Goal: Task Accomplishment & Management: Manage account settings

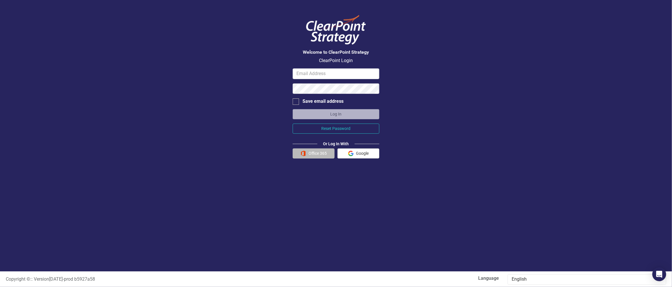
click at [319, 153] on button "Office 365" at bounding box center [314, 154] width 42 height 10
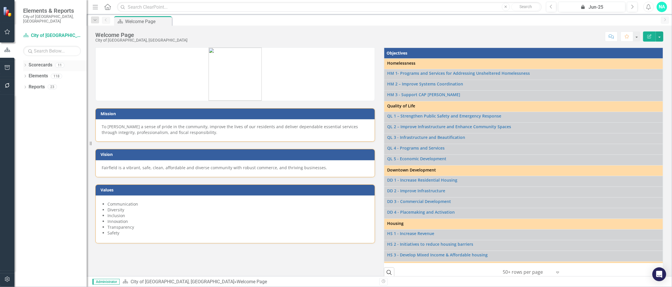
click at [25, 64] on icon at bounding box center [25, 65] width 1 height 3
click at [28, 74] on icon "Dropdown" at bounding box center [28, 75] width 4 height 3
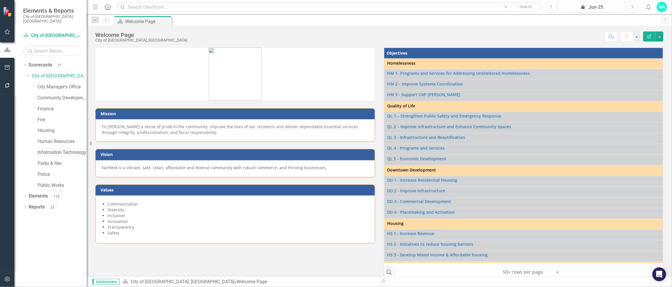
click at [59, 149] on link "Information Technology" at bounding box center [62, 152] width 49 height 7
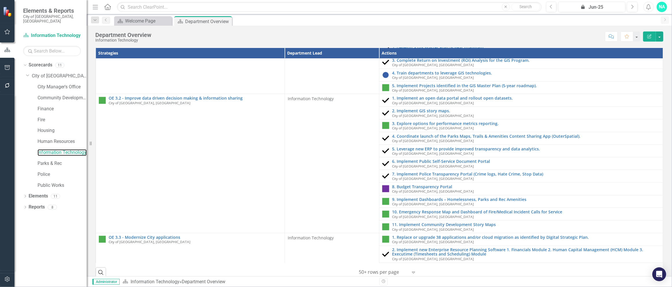
scroll to position [650, 0]
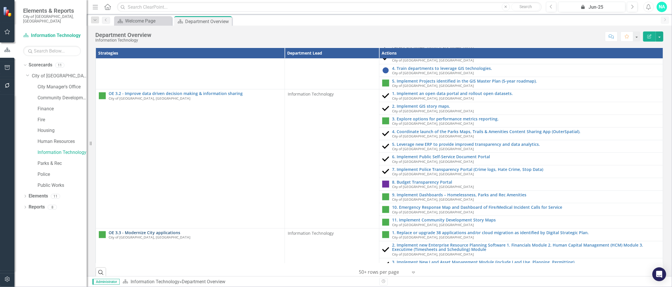
click at [151, 231] on link "OE 3.3 - Modernize City applications" at bounding box center [195, 233] width 173 height 4
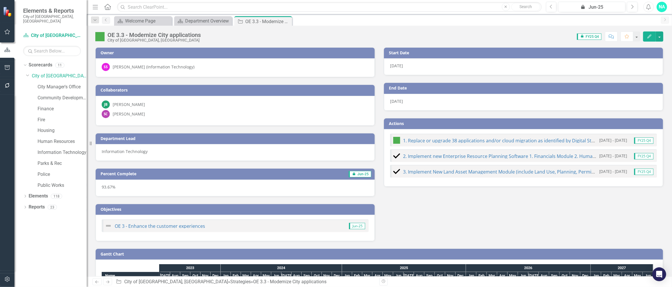
click at [144, 114] on div "[PERSON_NAME]" at bounding box center [129, 114] width 32 height 6
click at [160, 111] on div "SC [PERSON_NAME]" at bounding box center [235, 114] width 267 height 8
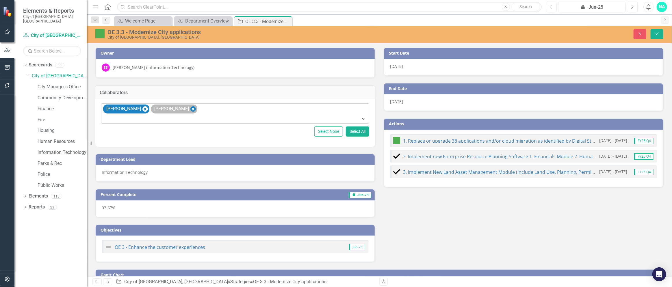
click at [192, 109] on icon "Remove Savita Chaudhary" at bounding box center [193, 109] width 3 height 3
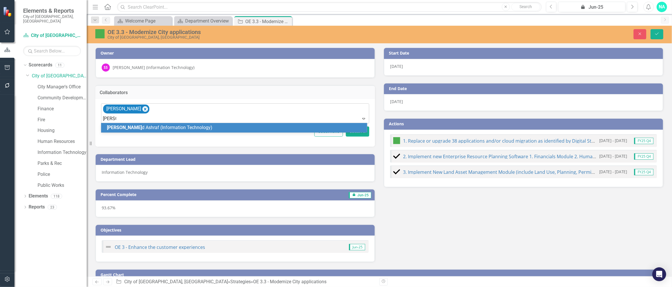
type input "naveed"
click at [147, 127] on span "[PERSON_NAME] (Information Technology)" at bounding box center [148, 127] width 83 height 5
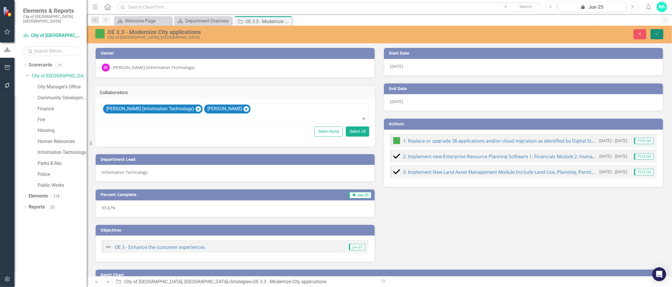
click at [660, 34] on icon "Save" at bounding box center [657, 34] width 5 height 4
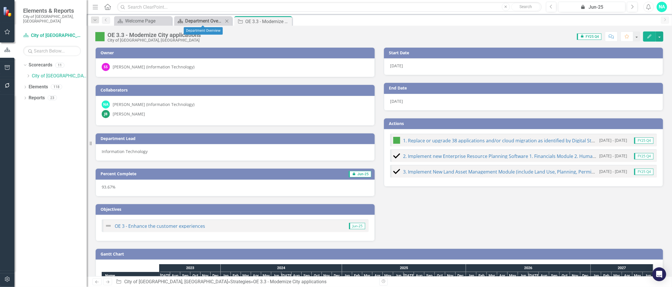
click at [188, 21] on div "Department Overview" at bounding box center [204, 20] width 38 height 7
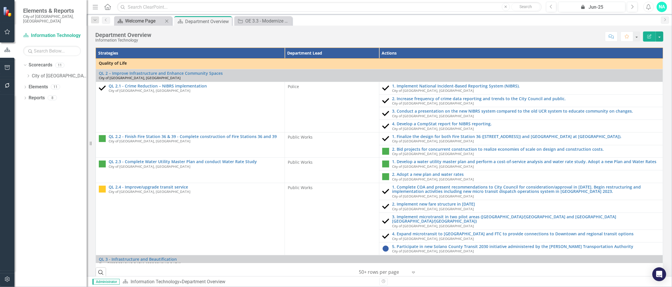
click at [146, 22] on div "Welcome Page" at bounding box center [144, 20] width 38 height 7
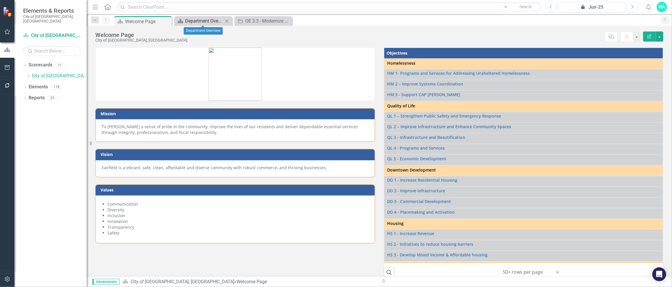
click at [203, 21] on div "Department Overview" at bounding box center [204, 20] width 38 height 7
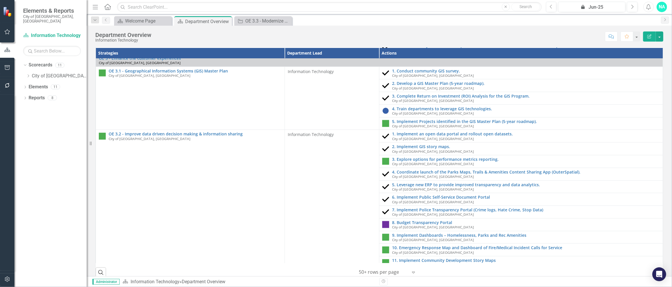
scroll to position [650, 0]
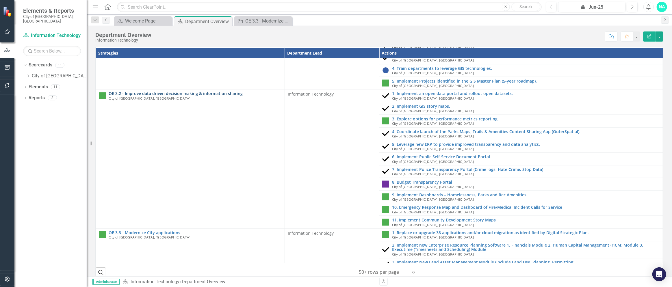
click at [185, 91] on link "OE 3.2 - Improve data driven decision making & information sharing" at bounding box center [195, 93] width 173 height 4
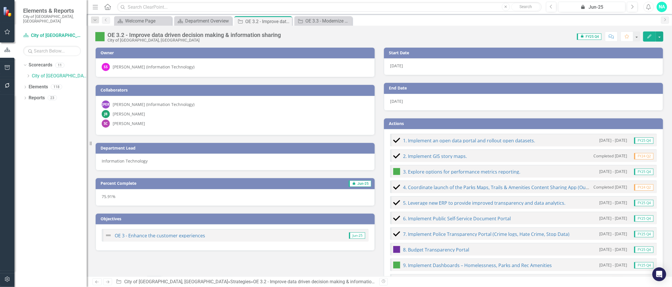
click at [206, 112] on div "[PERSON_NAME]" at bounding box center [235, 114] width 267 height 8
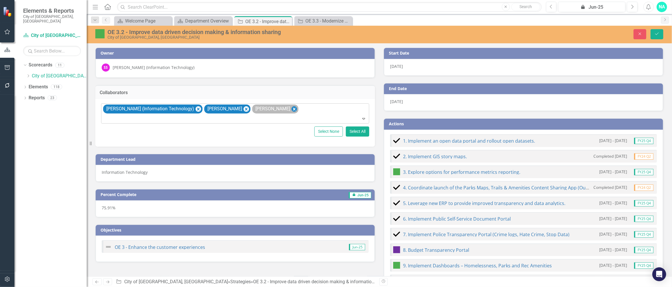
click at [292, 109] on icon "Remove Savita Chaudhary" at bounding box center [294, 109] width 5 height 7
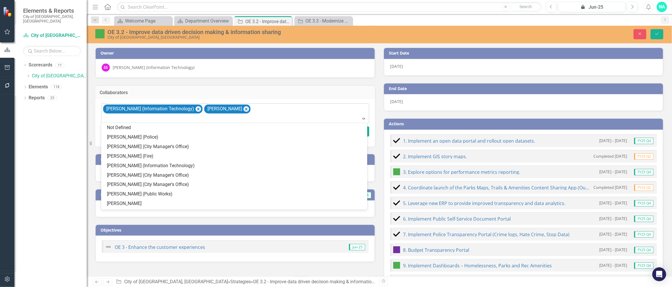
click at [274, 111] on div "[PERSON_NAME] (Information Technology) [PERSON_NAME]" at bounding box center [235, 114] width 267 height 20
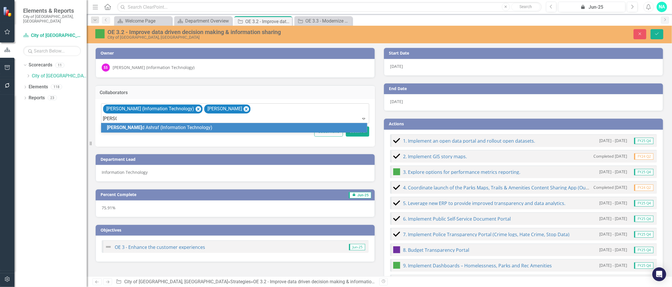
type input "Naveed"
click at [210, 127] on div "[PERSON_NAME] (Information Technology)" at bounding box center [235, 128] width 257 height 7
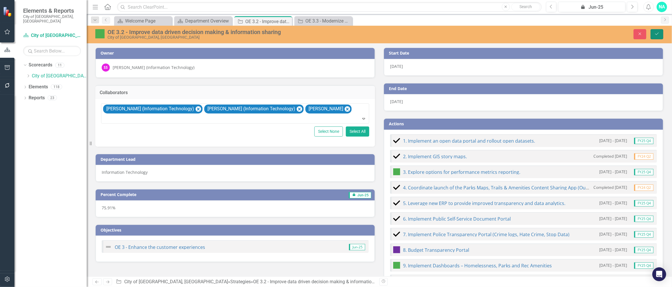
click at [656, 33] on icon "Save" at bounding box center [657, 34] width 5 height 4
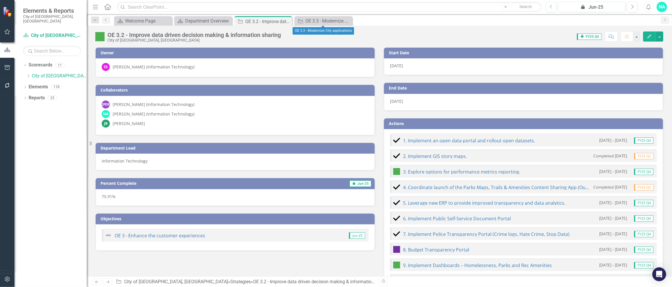
drag, startPoint x: 347, startPoint y: 21, endPoint x: 324, endPoint y: 20, distance: 23.1
click at [0, 0] on icon at bounding box center [0, 0] width 0 height 0
click at [260, 21] on div "OE 3.2 - Improve data driven decision making & information sharing" at bounding box center [260, 21] width 31 height 7
click at [288, 21] on icon "Close" at bounding box center [287, 21] width 6 height 5
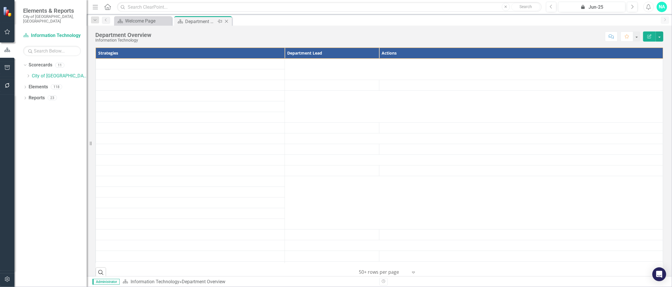
click at [212, 21] on div "Department Overview" at bounding box center [200, 21] width 31 height 7
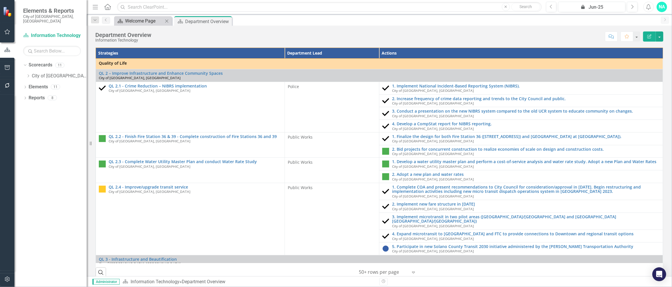
click at [147, 20] on div "Welcome Page" at bounding box center [144, 20] width 38 height 7
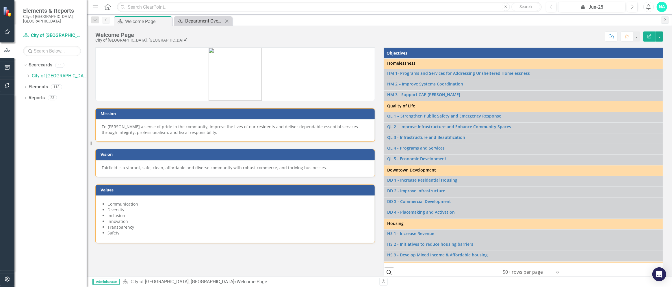
click at [203, 23] on div "Department Overview" at bounding box center [204, 20] width 38 height 7
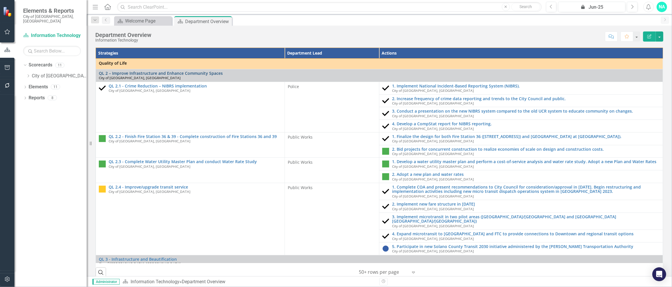
click at [192, 73] on link "QL 2 – Improve Infrastructure and Enhance Community Spaces" at bounding box center [379, 73] width 561 height 4
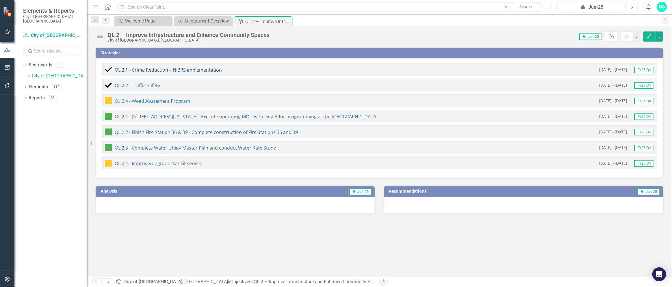
click at [159, 69] on link "QL 2.1 - Crime Reduction – NIBRS implementation" at bounding box center [168, 70] width 107 height 6
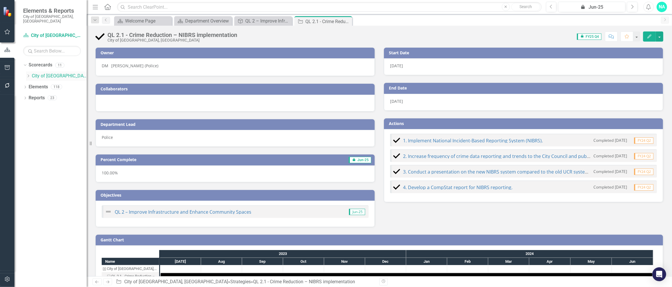
click at [28, 74] on icon "Dropdown" at bounding box center [28, 75] width 4 height 3
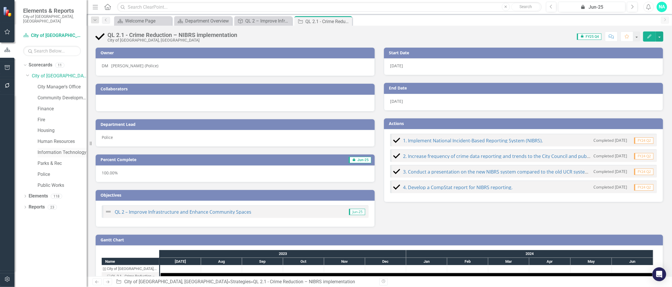
click at [71, 149] on link "Information Technology" at bounding box center [62, 152] width 49 height 7
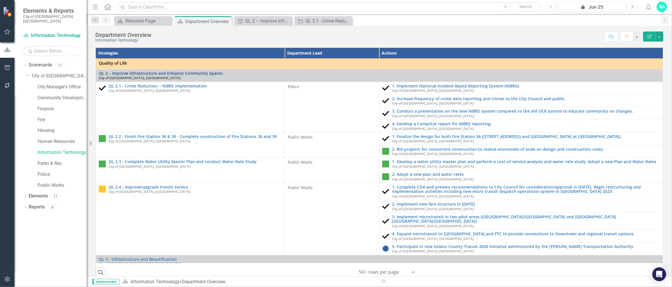
click at [152, 73] on link "QL 2 – Improve Infrastructure and Enhance Community Spaces" at bounding box center [379, 73] width 561 height 4
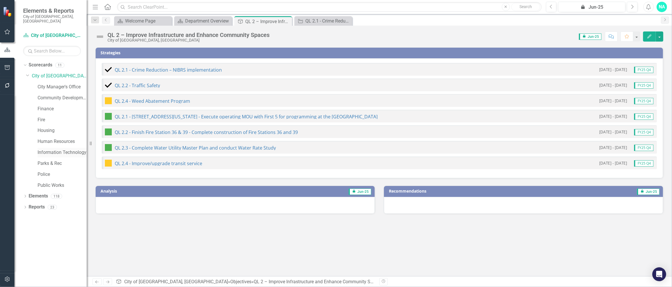
click at [61, 149] on link "Information Technology" at bounding box center [62, 152] width 49 height 7
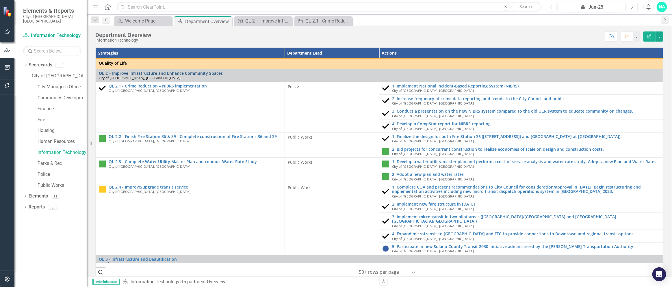
click at [146, 72] on link "QL 2 – Improve Infrastructure and Enhance Community Spaces" at bounding box center [379, 73] width 561 height 4
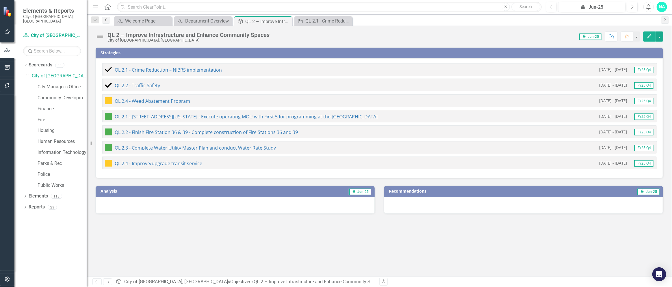
click at [104, 20] on icon "Previous" at bounding box center [106, 19] width 5 height 3
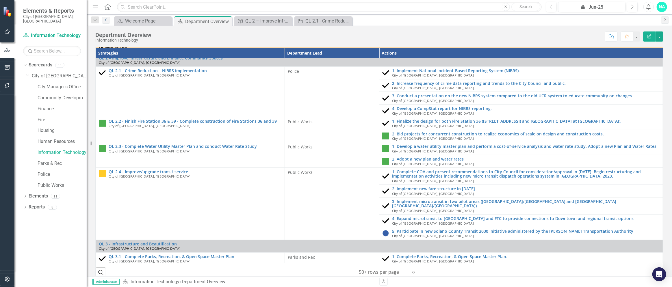
scroll to position [29, 0]
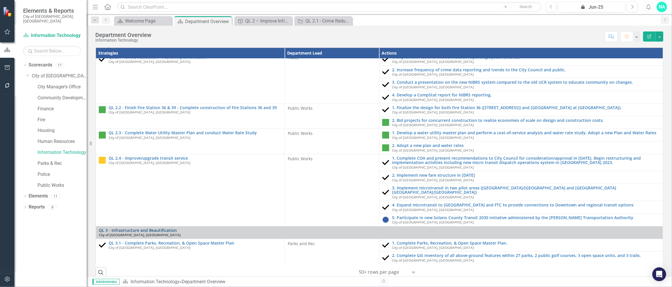
click at [164, 228] on link "QL 3 - Infrastructure and Beautification" at bounding box center [379, 230] width 561 height 4
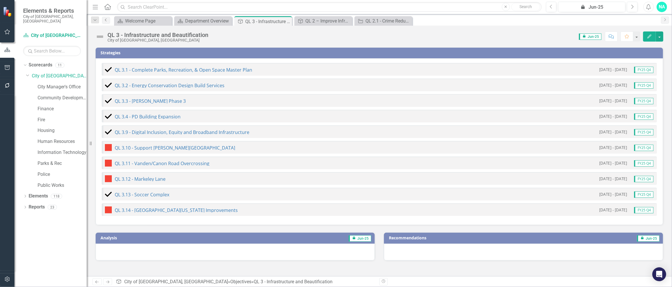
click at [104, 20] on icon "Previous" at bounding box center [106, 19] width 5 height 3
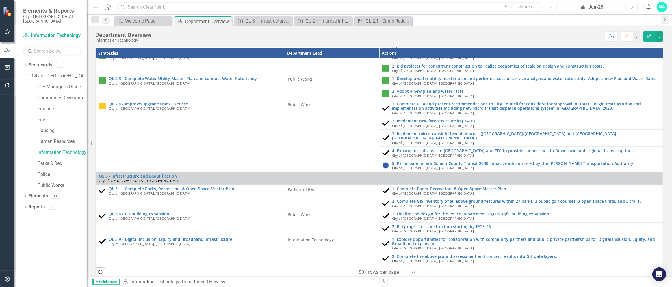
scroll to position [87, 0]
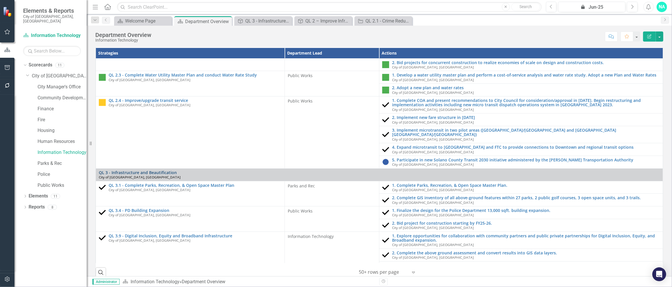
click at [169, 171] on link "QL 3 - Infrastructure and Beautification" at bounding box center [379, 173] width 561 height 4
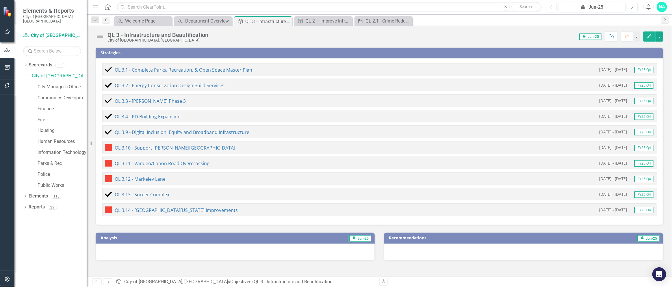
click at [104, 21] on icon "Previous" at bounding box center [106, 19] width 5 height 3
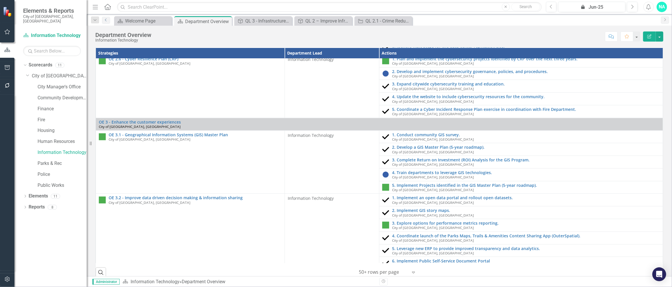
scroll to position [491, 0]
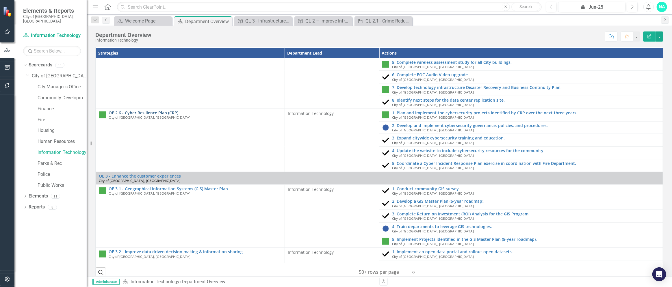
click at [155, 111] on link "OE 2.6 - Cyber Resilience Plan (CRP)" at bounding box center [195, 113] width 173 height 4
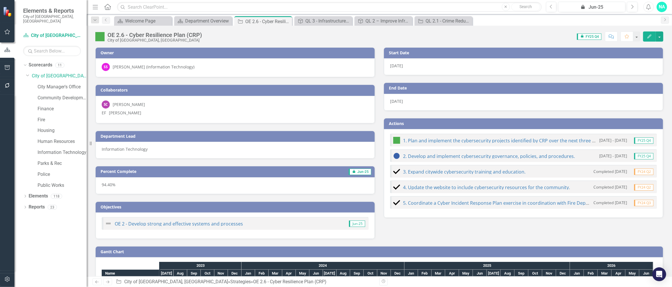
click at [165, 114] on div "EF [PERSON_NAME]" at bounding box center [235, 113] width 267 height 6
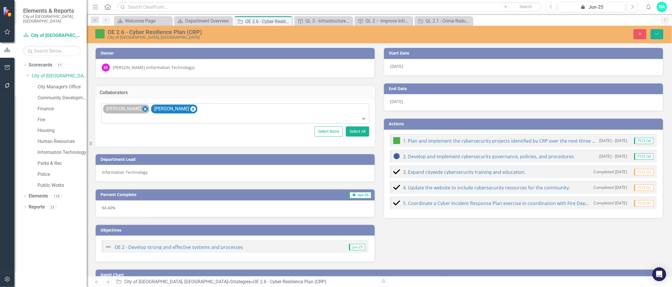
click at [147, 109] on icon "Remove Savita Chaudhary" at bounding box center [145, 109] width 3 height 3
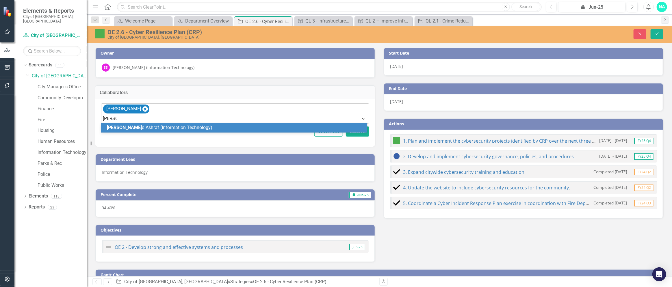
type input "Naveed"
click at [151, 127] on span "[PERSON_NAME] (Information Technology)" at bounding box center [148, 127] width 83 height 5
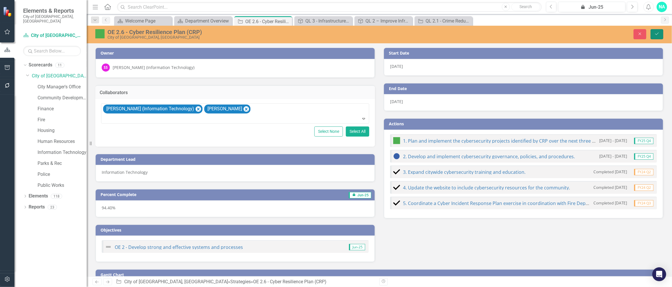
drag, startPoint x: 662, startPoint y: 33, endPoint x: 658, endPoint y: 33, distance: 3.2
click at [661, 33] on button "Save" at bounding box center [657, 34] width 13 height 10
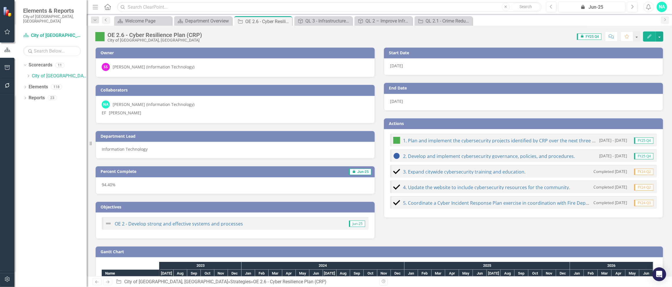
click at [106, 21] on icon "Previous" at bounding box center [106, 19] width 5 height 3
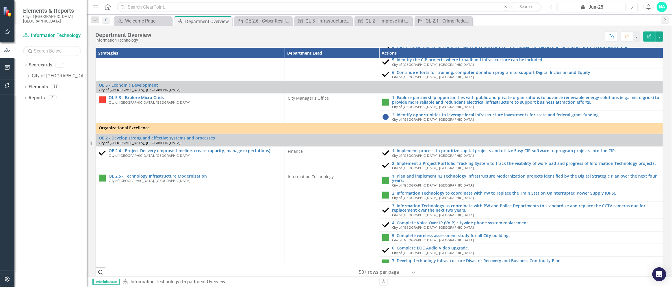
scroll to position [434, 0]
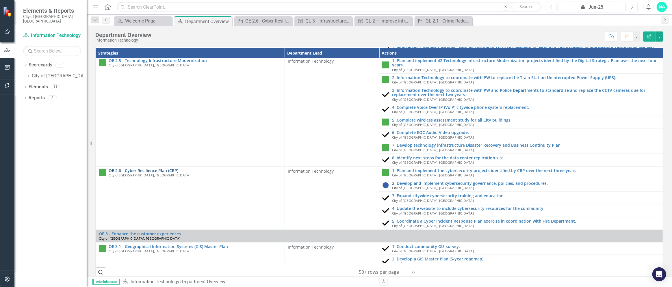
click at [160, 169] on link "OE 2.6 - Cyber Resilience Plan (CRP)" at bounding box center [195, 171] width 173 height 4
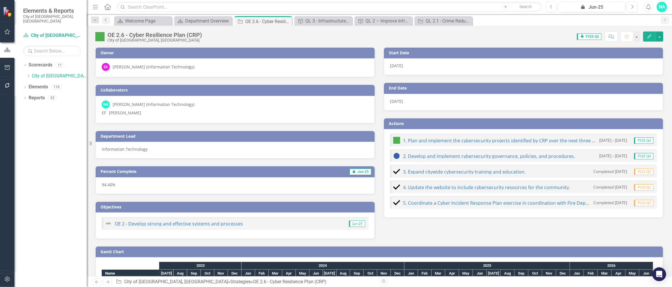
click at [107, 21] on icon "Previous" at bounding box center [106, 19] width 5 height 3
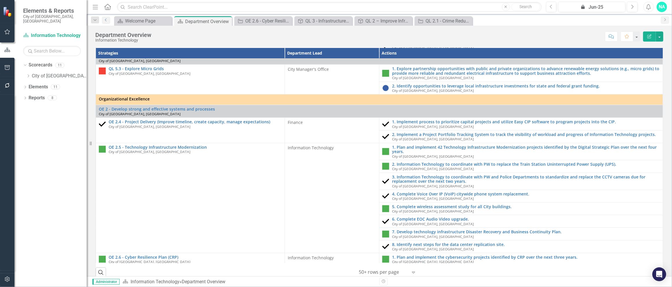
scroll to position [462, 0]
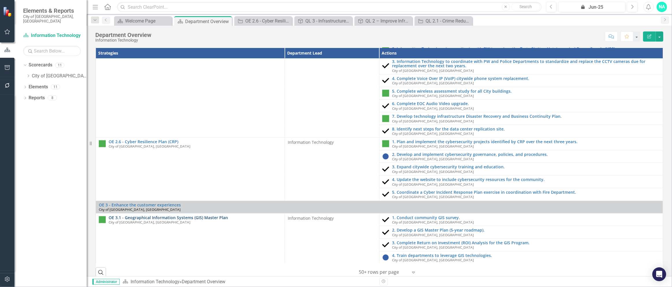
click at [198, 216] on link "OE 3.1 - Geographical Information Systems (GIS) Master Plan" at bounding box center [195, 218] width 173 height 4
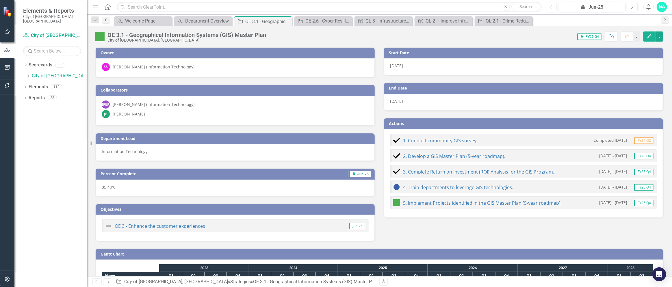
click at [105, 20] on icon "Previous" at bounding box center [106, 19] width 5 height 3
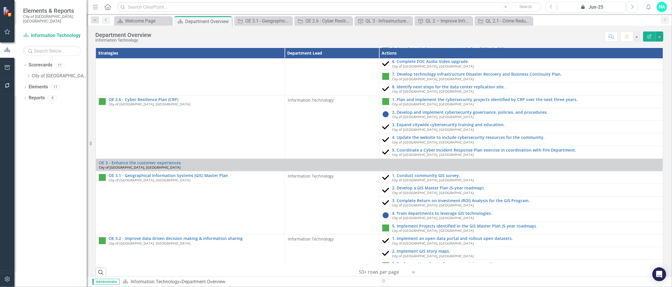
scroll to position [578, 0]
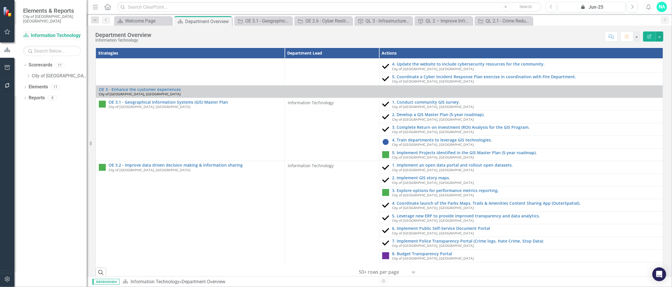
click at [47, 32] on link "Scorecard Information Technology" at bounding box center [52, 35] width 58 height 7
click at [528, 20] on icon "Close" at bounding box center [528, 21] width 6 height 5
click at [466, 21] on icon "Close" at bounding box center [467, 21] width 6 height 5
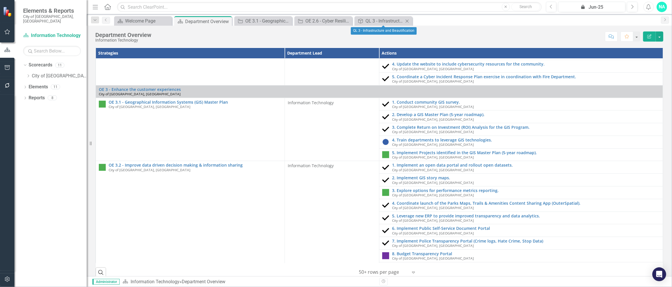
click at [409, 21] on icon "Close" at bounding box center [407, 21] width 6 height 5
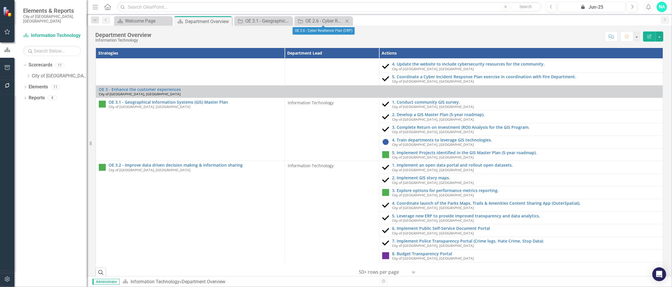
click at [350, 21] on icon "Close" at bounding box center [347, 21] width 6 height 5
click at [289, 20] on icon "Close" at bounding box center [287, 21] width 6 height 5
click at [226, 20] on icon "Close" at bounding box center [227, 21] width 6 height 5
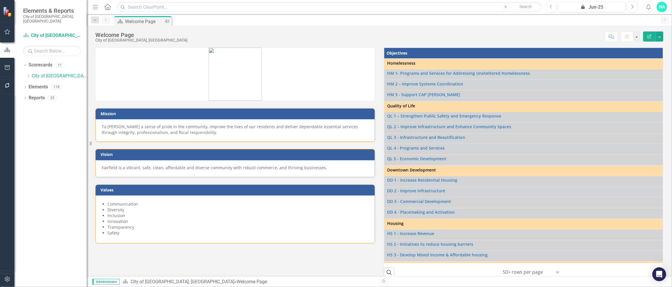
click at [157, 21] on div "Welcome Page" at bounding box center [144, 21] width 38 height 7
click at [416, 84] on link "HM 2 – Improve Systems Coordination" at bounding box center [523, 84] width 273 height 4
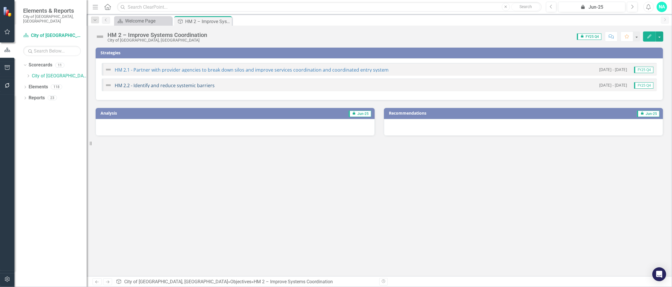
click at [179, 86] on link "HM 2.2 - Identify and reduce systemic barriers" at bounding box center [165, 85] width 100 height 6
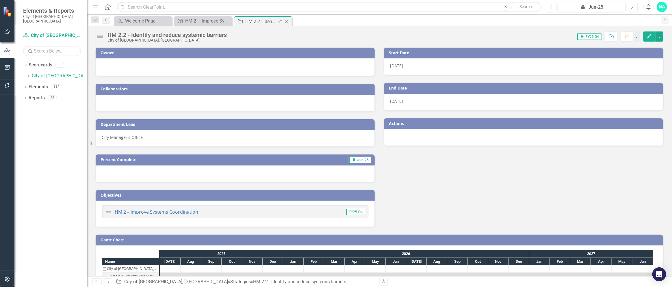
click at [288, 20] on icon "Close" at bounding box center [287, 21] width 6 height 5
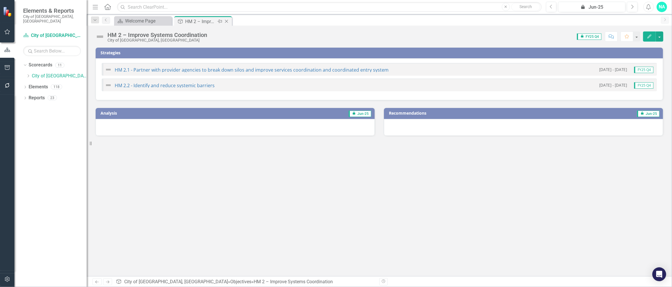
click at [226, 20] on icon "Close" at bounding box center [227, 21] width 6 height 5
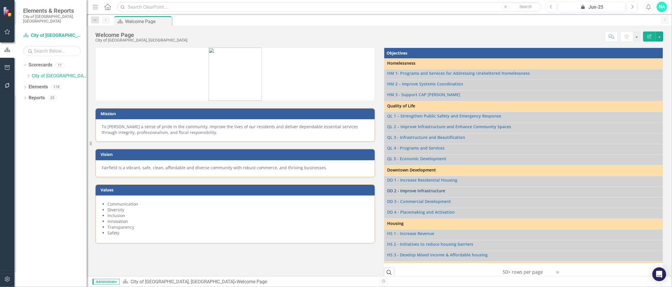
click at [428, 190] on link "DD 2 - Improve Infrastructure" at bounding box center [523, 191] width 273 height 4
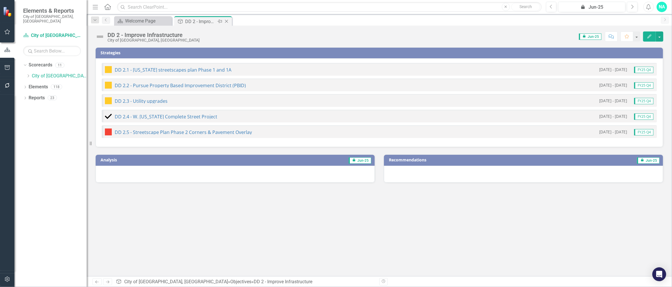
click at [228, 21] on icon "Close" at bounding box center [227, 21] width 6 height 5
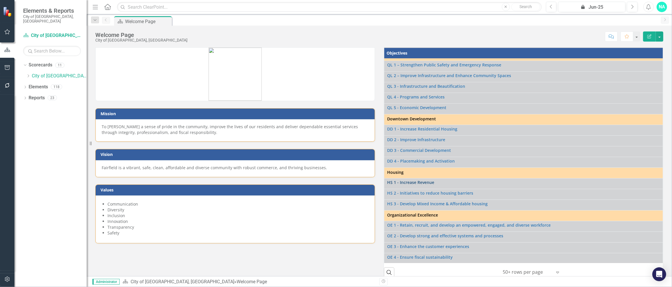
scroll to position [41, 0]
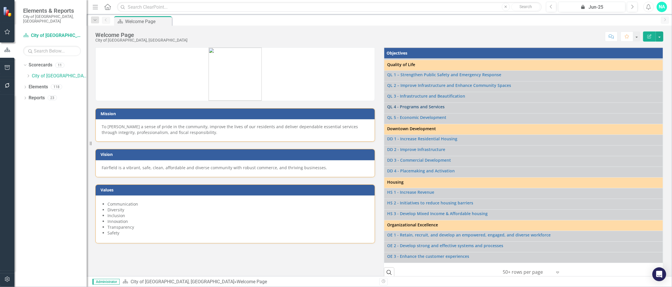
click at [410, 107] on link "QL 4 - Programs and Services" at bounding box center [523, 107] width 273 height 4
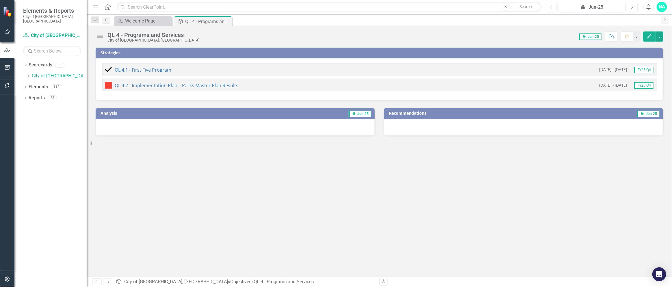
click at [660, 8] on div "NA" at bounding box center [662, 7] width 10 height 10
click at [628, 84] on icon "Logout" at bounding box center [627, 83] width 6 height 5
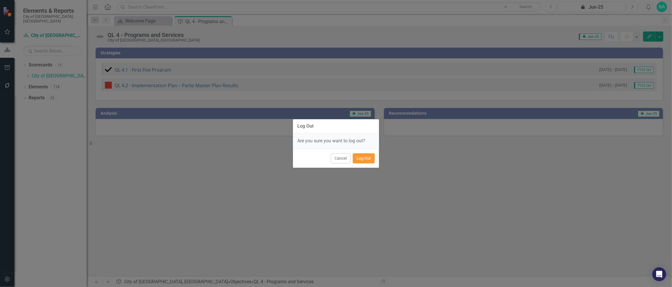
click at [360, 160] on button "Log Out" at bounding box center [364, 158] width 22 height 10
